Goal: Task Accomplishment & Management: Manage account settings

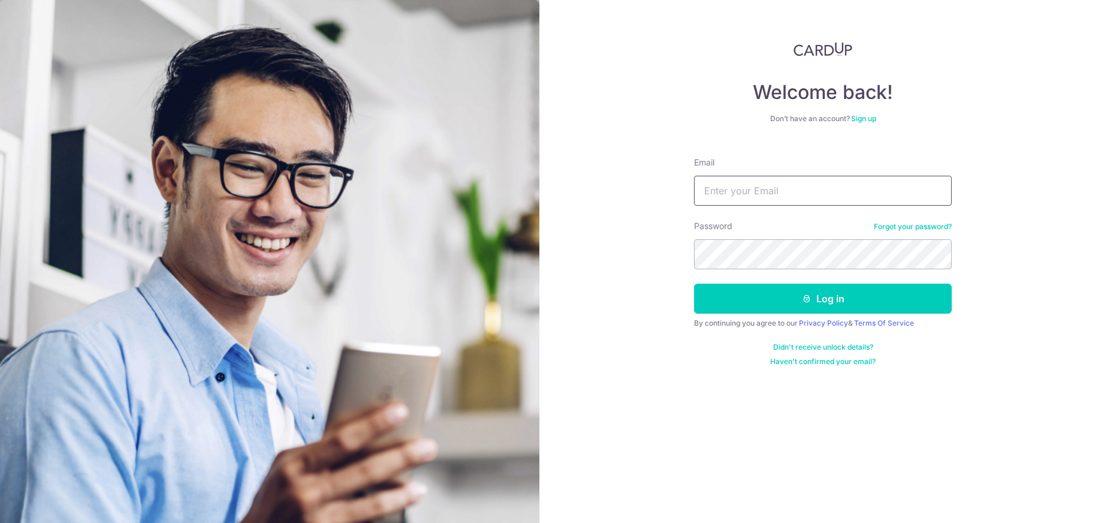
click at [734, 192] on input "Email" at bounding box center [823, 191] width 258 height 30
click at [785, 191] on input "jwventure" at bounding box center [823, 191] width 258 height 30
type input "[EMAIL_ADDRESS][DOMAIN_NAME]"
click at [694, 284] on button "Log in" at bounding box center [823, 299] width 258 height 30
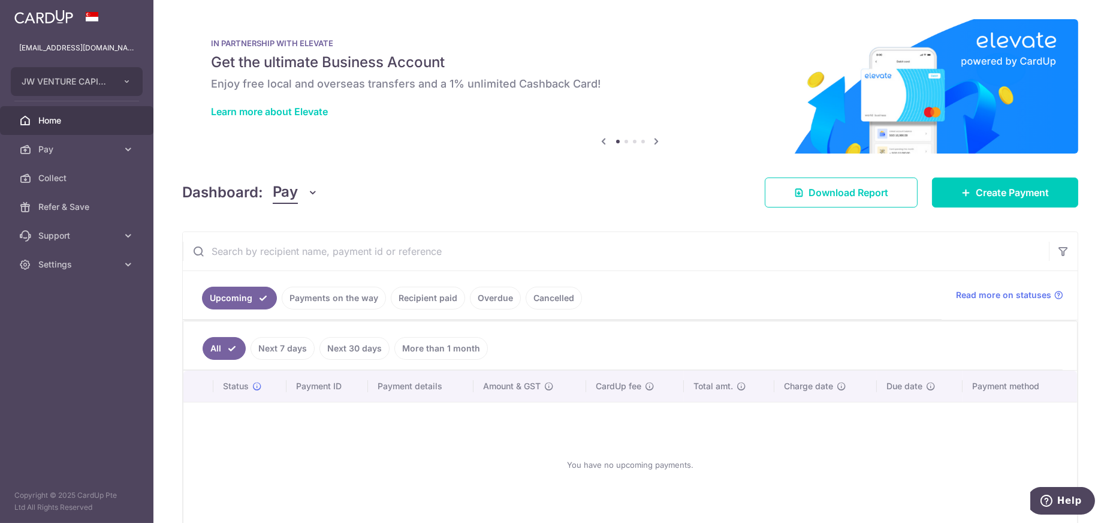
click at [475, 299] on link "Overdue" at bounding box center [495, 297] width 51 height 23
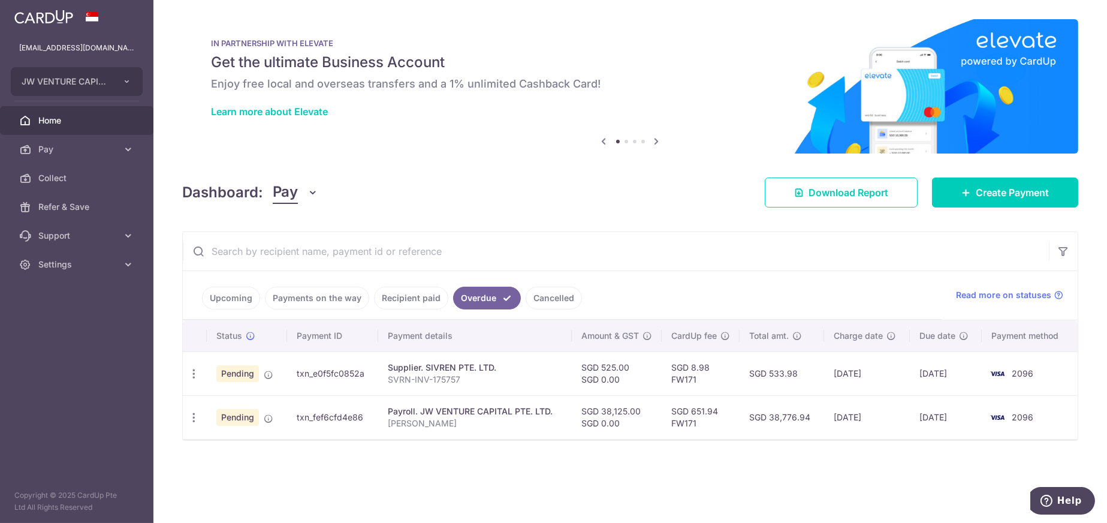
click at [538, 297] on link "Cancelled" at bounding box center [554, 297] width 56 height 23
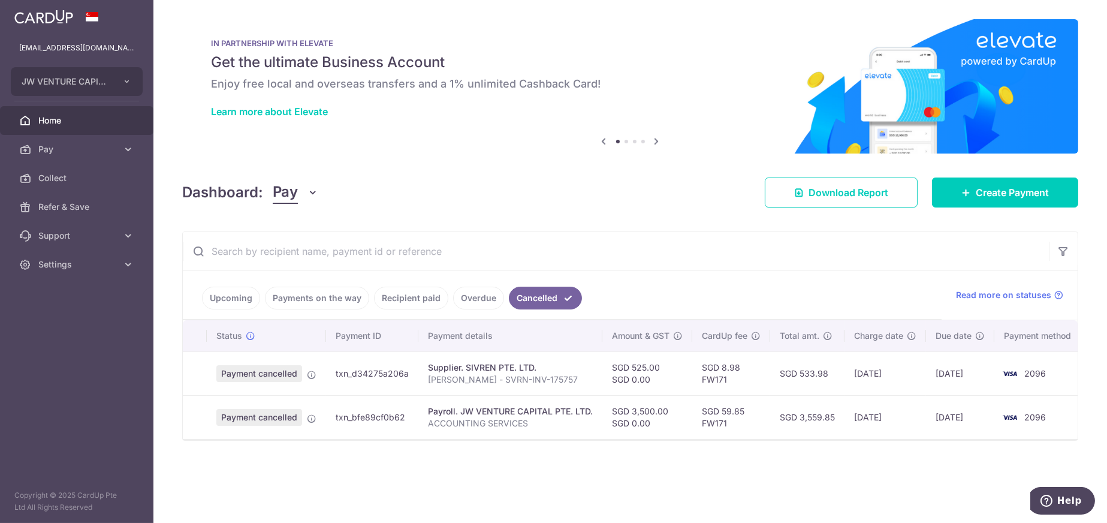
click at [461, 297] on link "Overdue" at bounding box center [478, 297] width 51 height 23
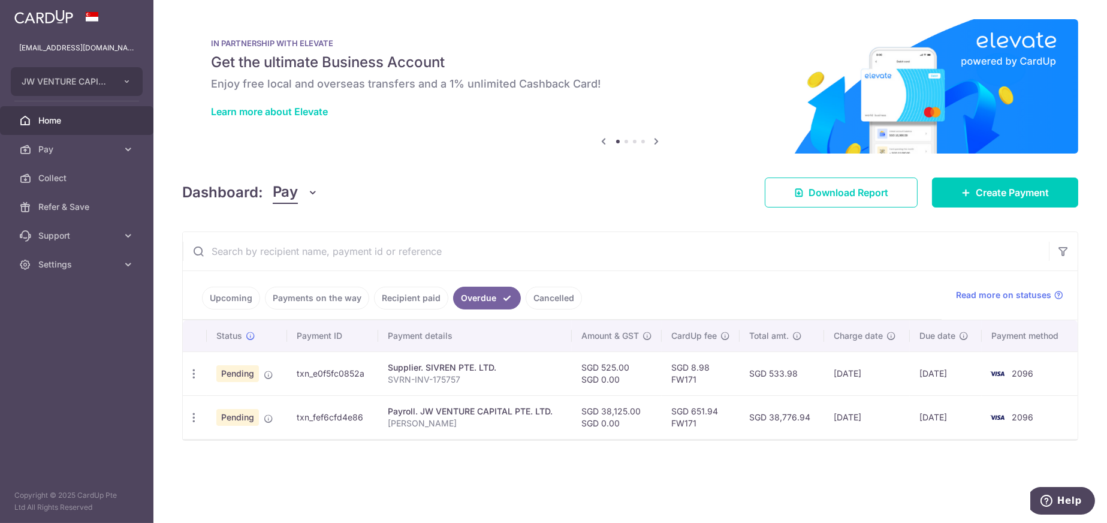
click at [239, 376] on span "Pending" at bounding box center [237, 373] width 43 height 17
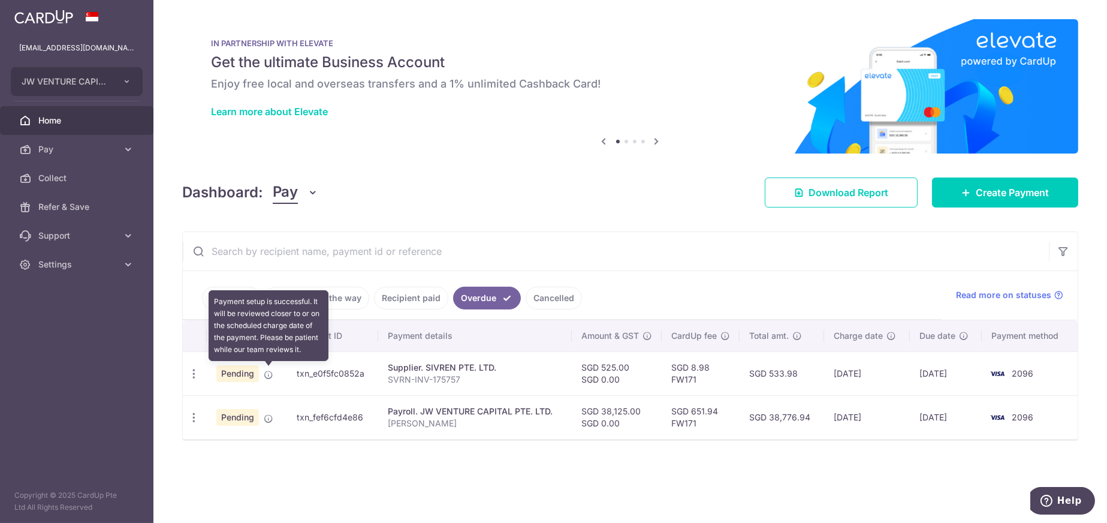
click at [270, 374] on icon at bounding box center [269, 375] width 10 height 10
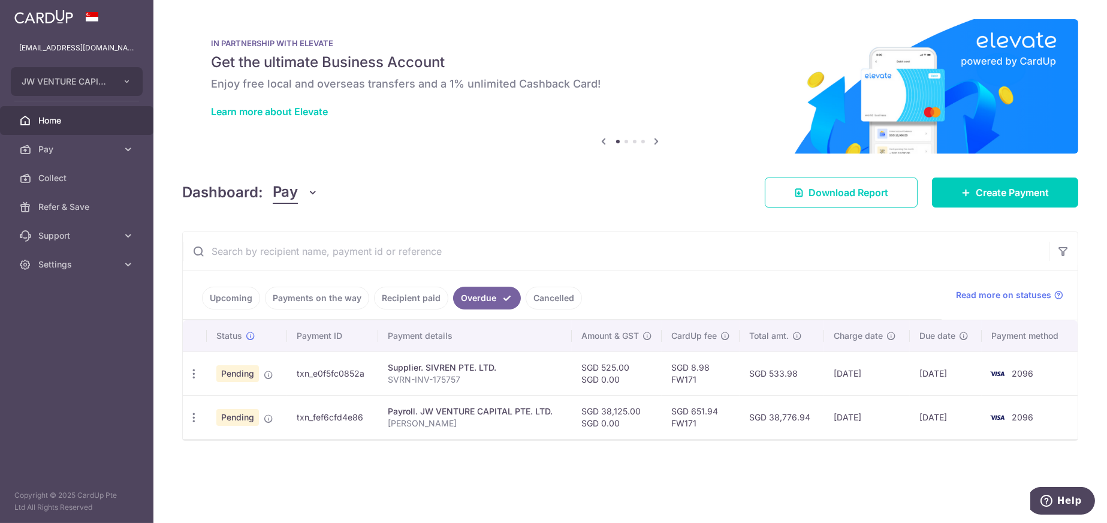
click at [325, 370] on td "txn_e0f5fc0852a" at bounding box center [333, 373] width 92 height 44
click at [325, 416] on td "txn_fef6cfd4e86" at bounding box center [333, 417] width 92 height 44
click at [47, 150] on span "Pay" at bounding box center [77, 149] width 79 height 12
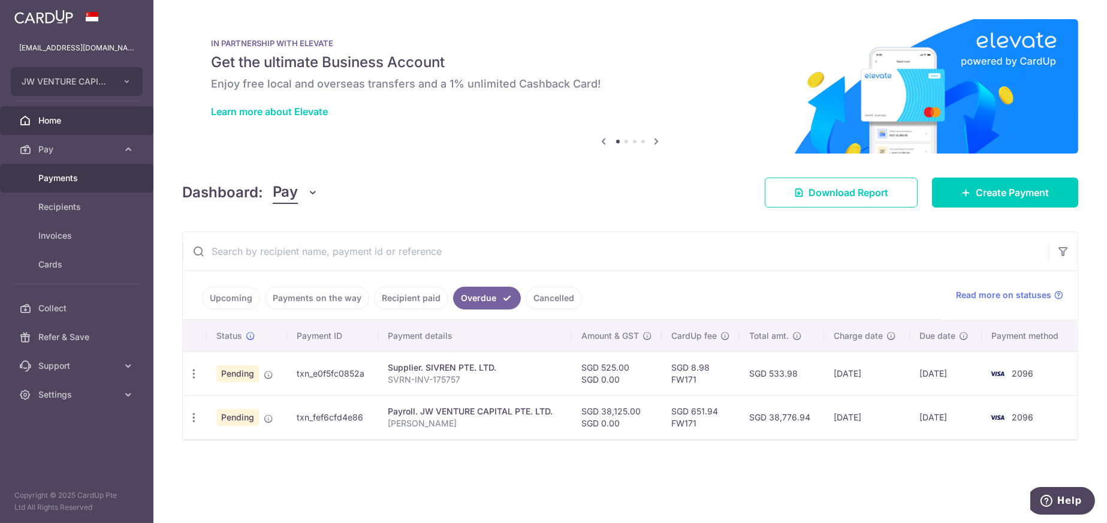
click at [62, 175] on span "Payments" at bounding box center [77, 178] width 79 height 12
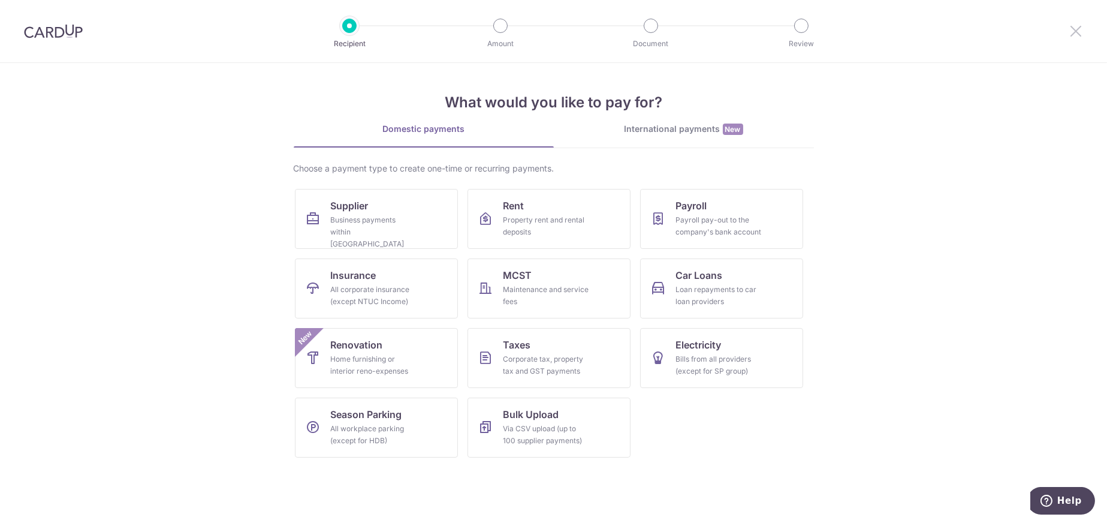
click at [1071, 28] on icon at bounding box center [1076, 30] width 14 height 15
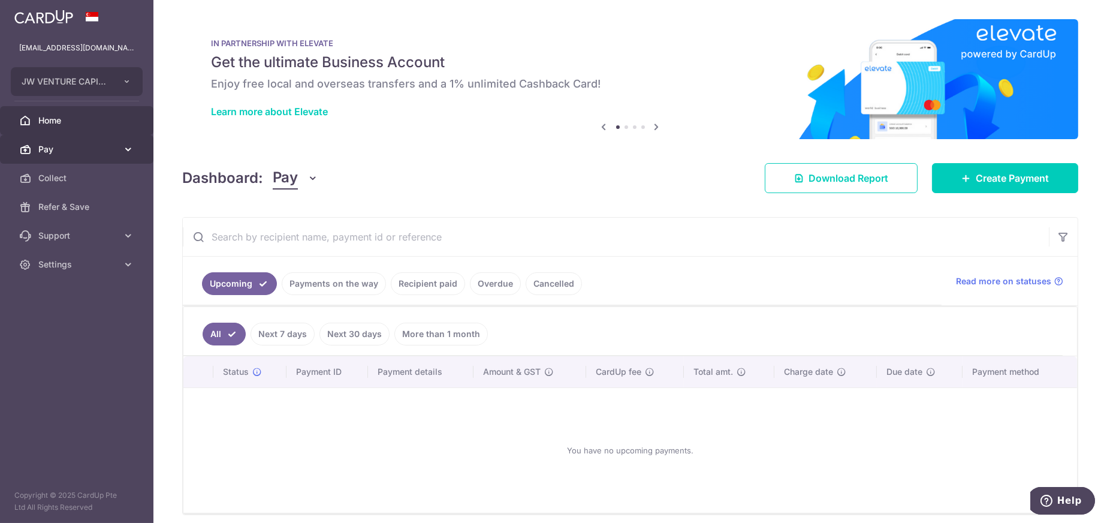
click at [57, 153] on span "Pay" at bounding box center [77, 149] width 79 height 12
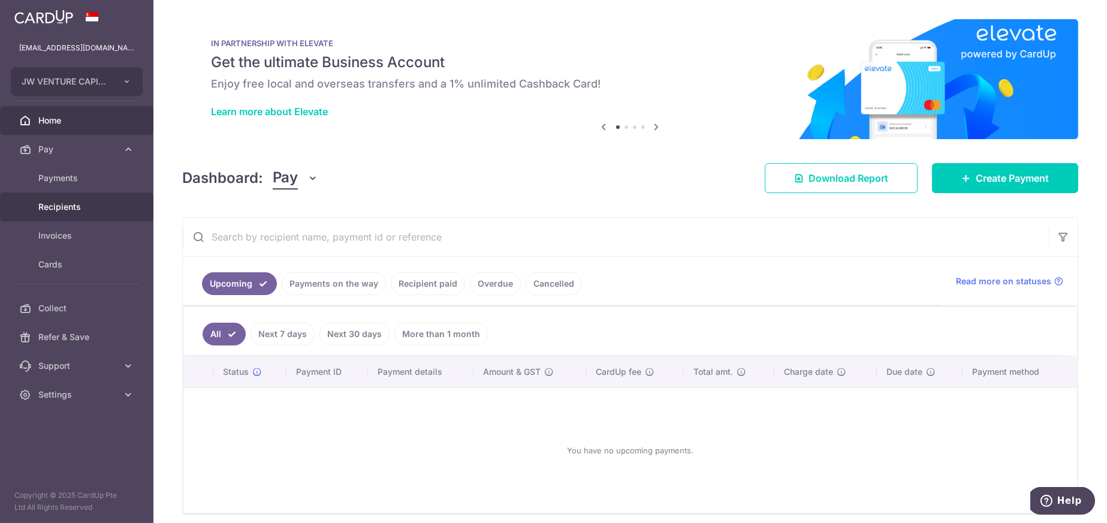
click at [66, 205] on span "Recipients" at bounding box center [77, 207] width 79 height 12
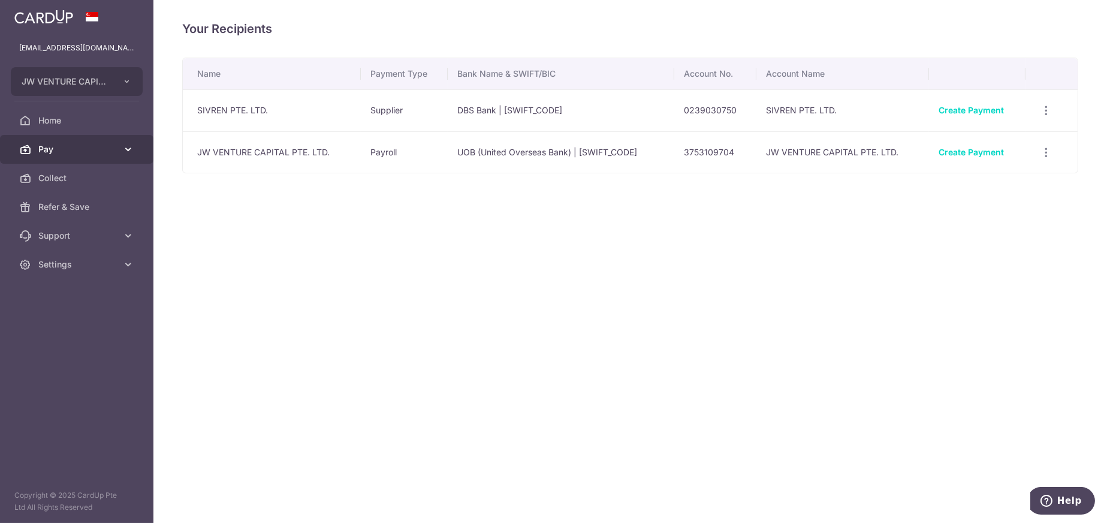
click at [52, 146] on span "Pay" at bounding box center [77, 149] width 79 height 12
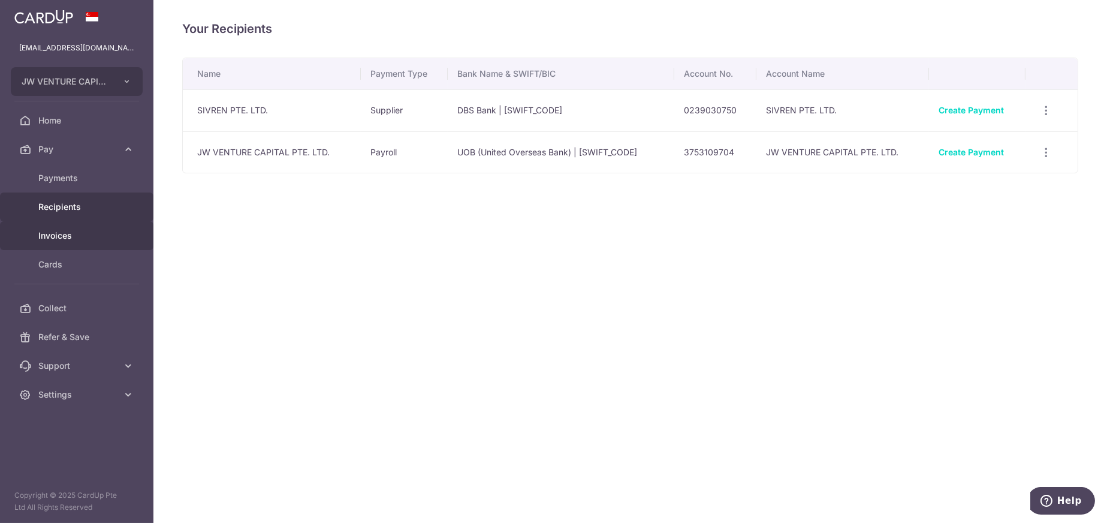
click at [60, 232] on span "Invoices" at bounding box center [77, 236] width 79 height 12
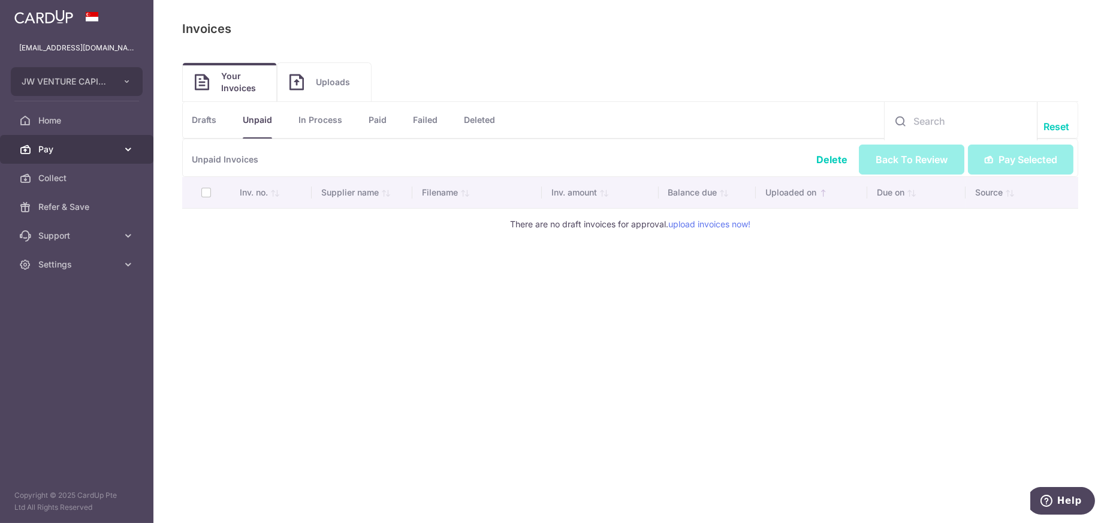
click at [53, 144] on span "Pay" at bounding box center [77, 149] width 79 height 12
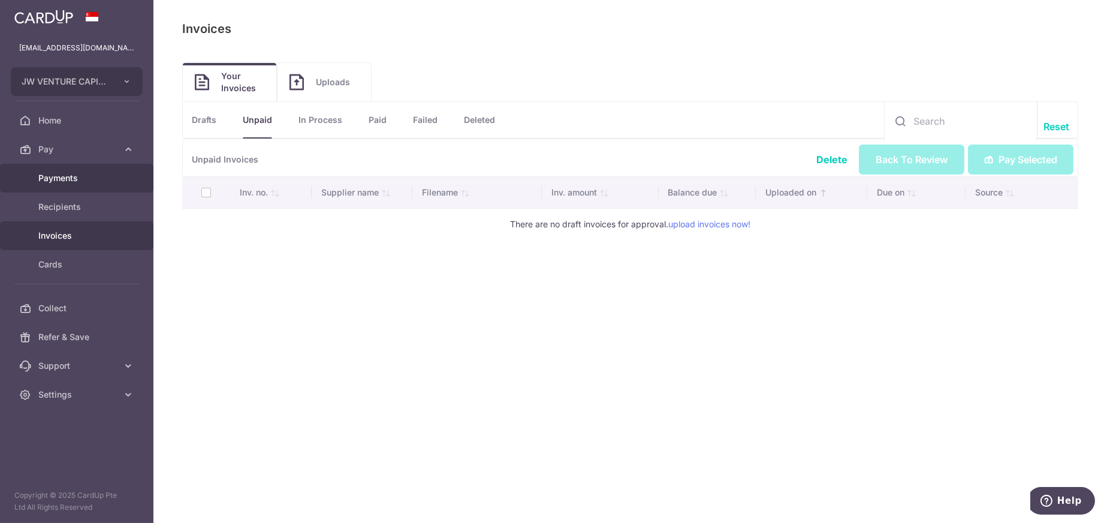
click at [53, 177] on span "Payments" at bounding box center [77, 178] width 79 height 12
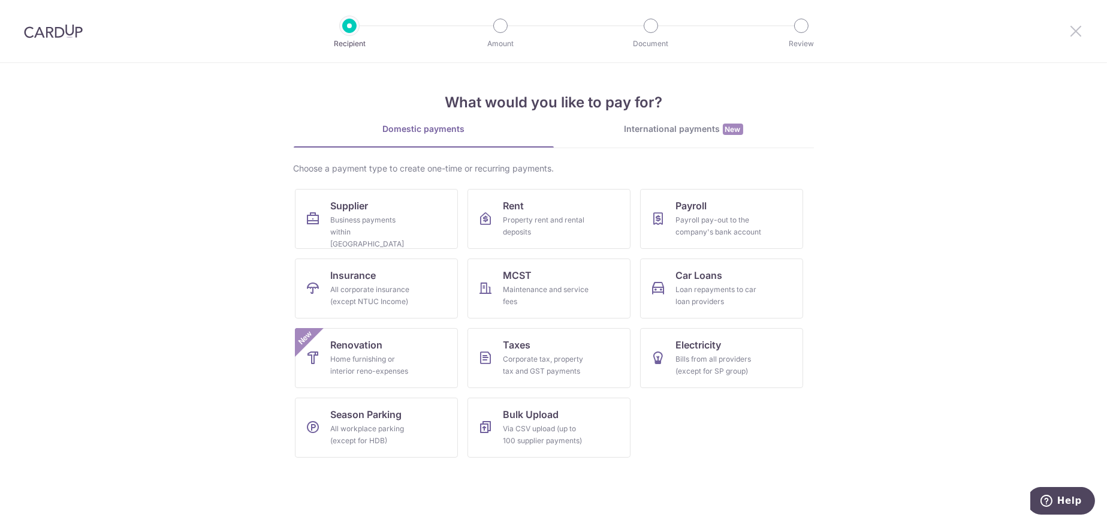
drag, startPoint x: 1076, startPoint y: 37, endPoint x: 999, endPoint y: 36, distance: 77.3
click at [1076, 37] on icon at bounding box center [1076, 30] width 14 height 15
